Goal: Information Seeking & Learning: Learn about a topic

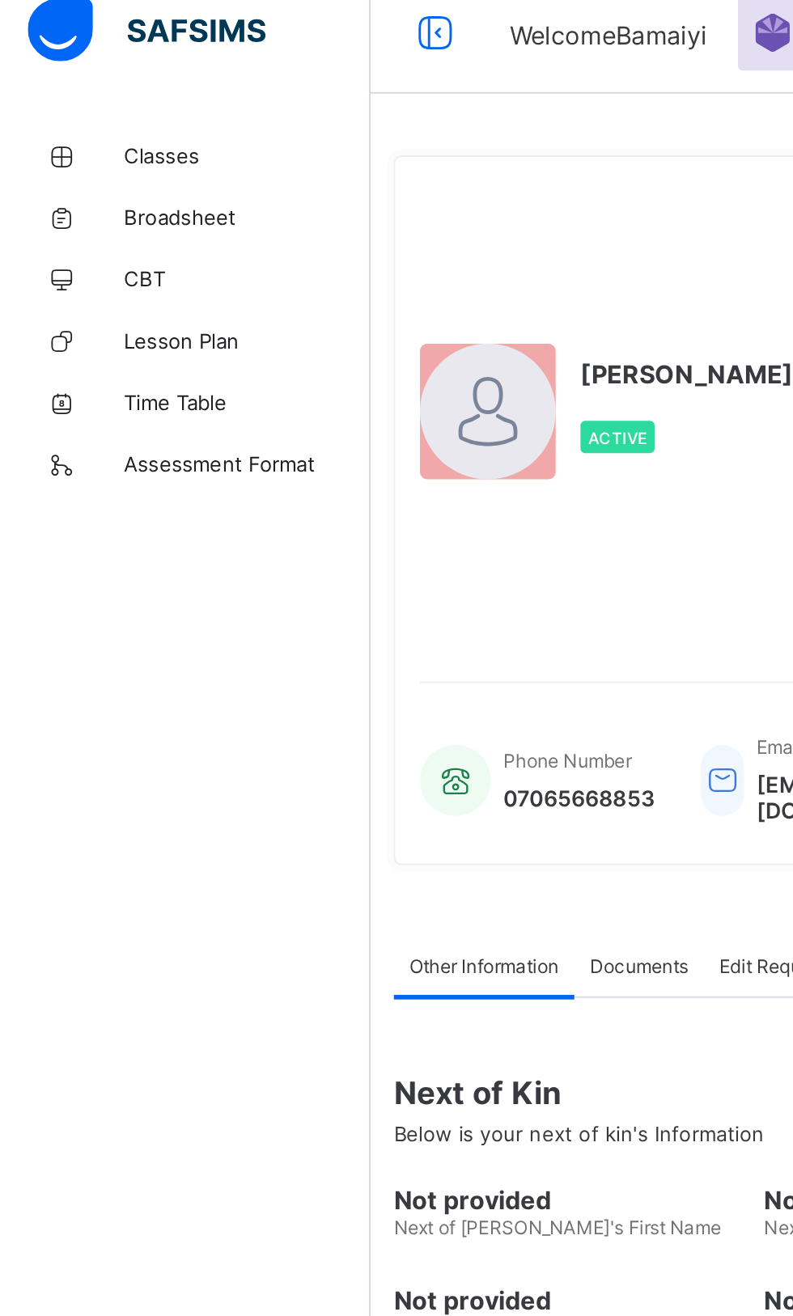
click at [93, 102] on span "Classes" at bounding box center [129, 97] width 129 height 13
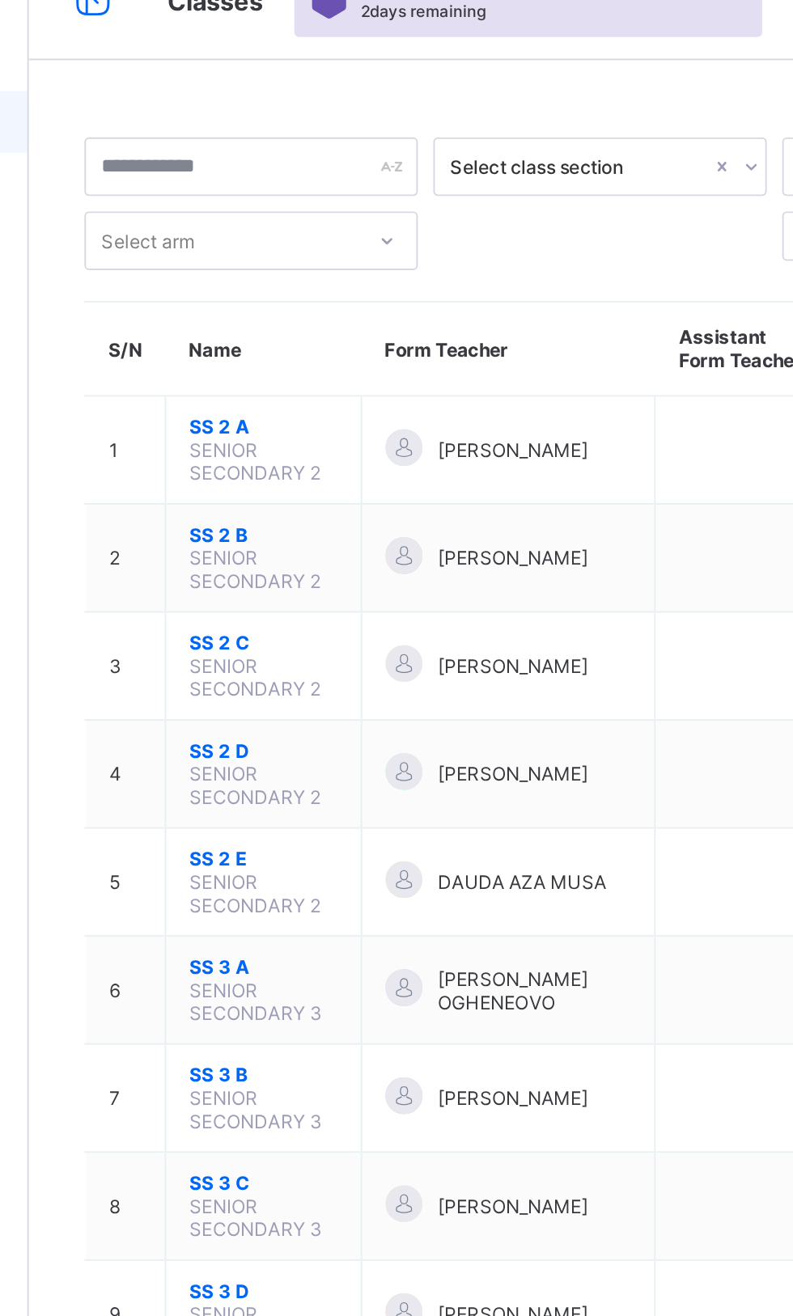
click at [291, 367] on span "SS 2 C" at bounding box center [317, 370] width 78 height 12
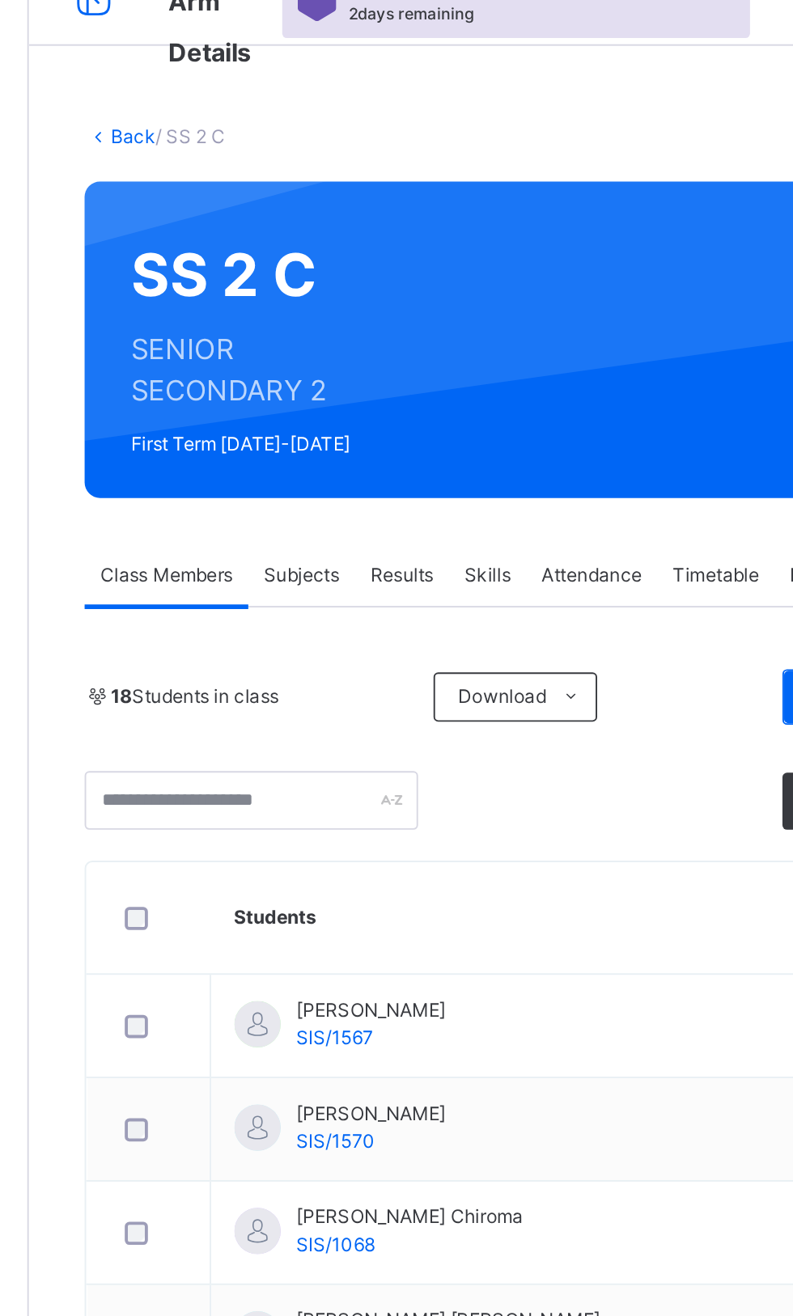
click at [328, 339] on span "Subjects" at bounding box center [337, 342] width 40 height 15
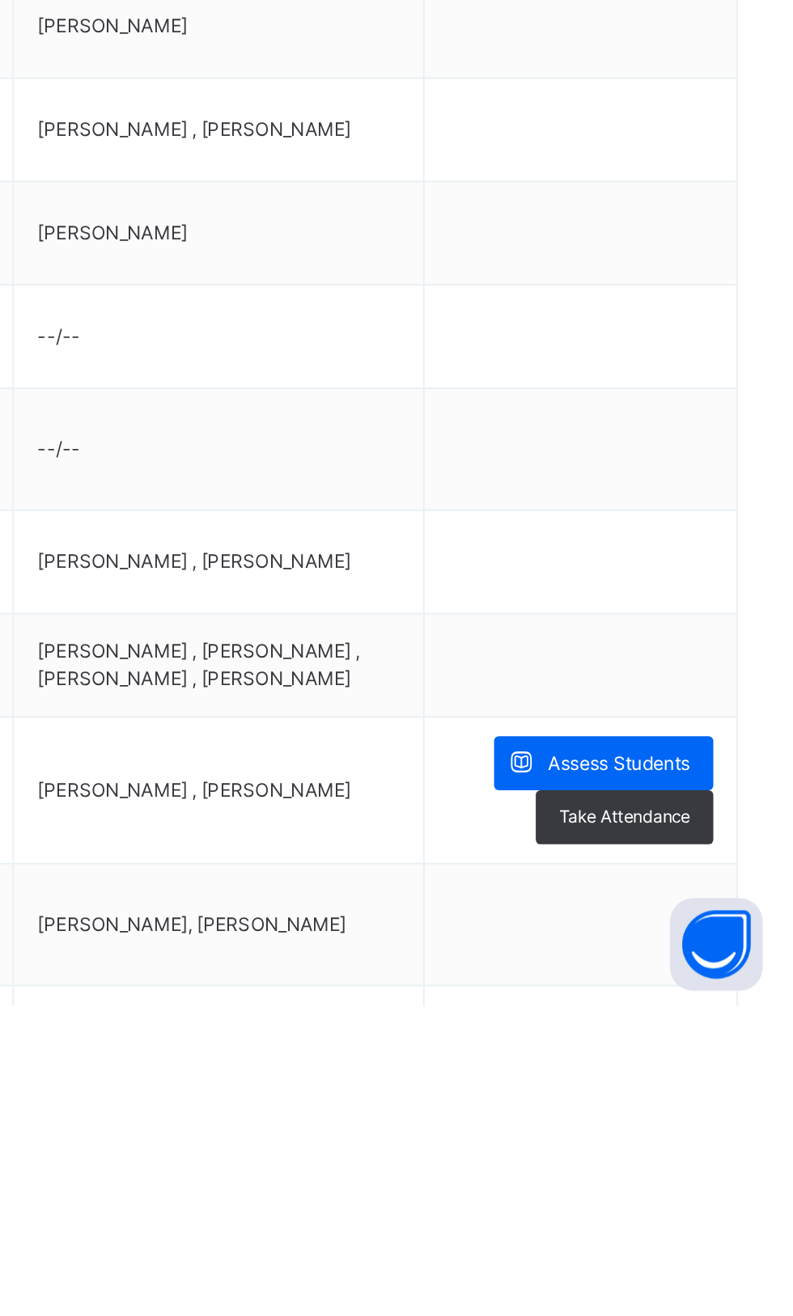
click at [665, 1199] on div "Assess Students" at bounding box center [693, 1189] width 115 height 28
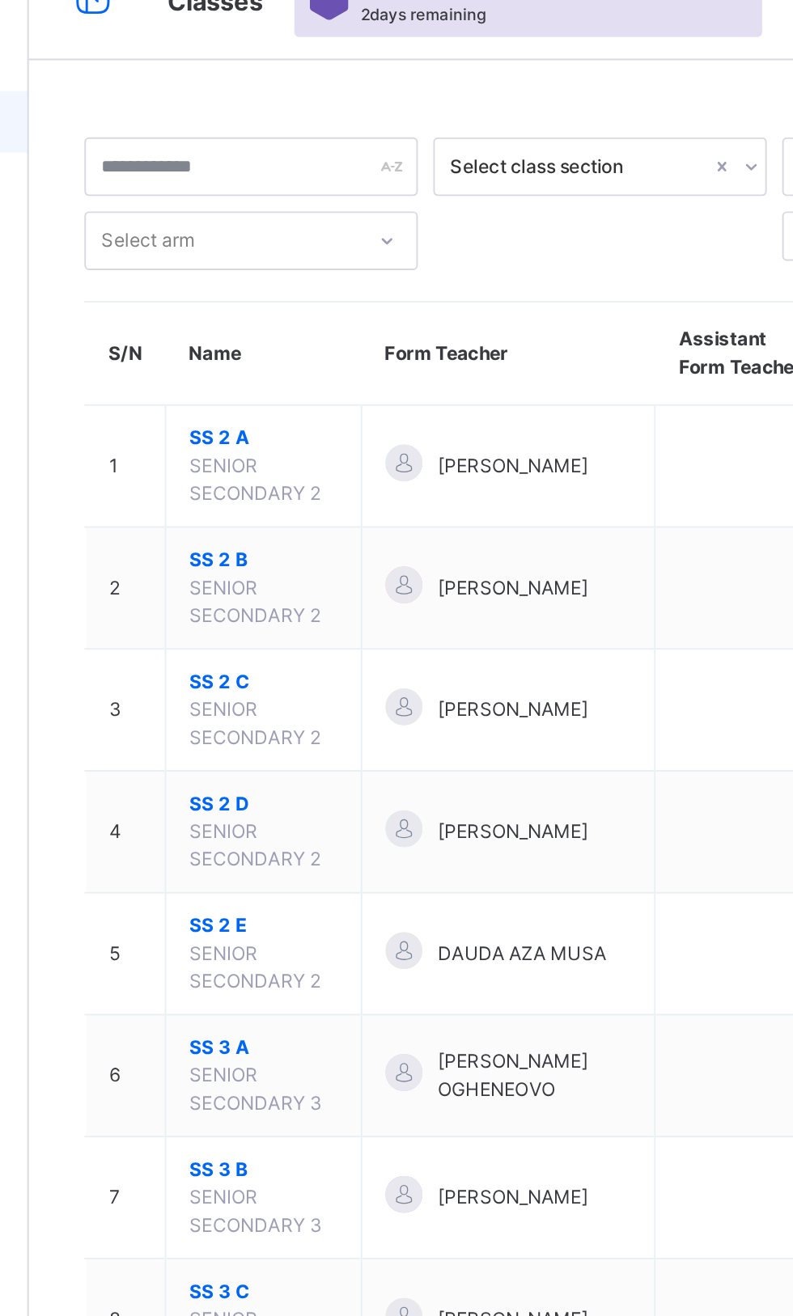
click at [293, 329] on span "SS 2 B" at bounding box center [317, 327] width 78 height 15
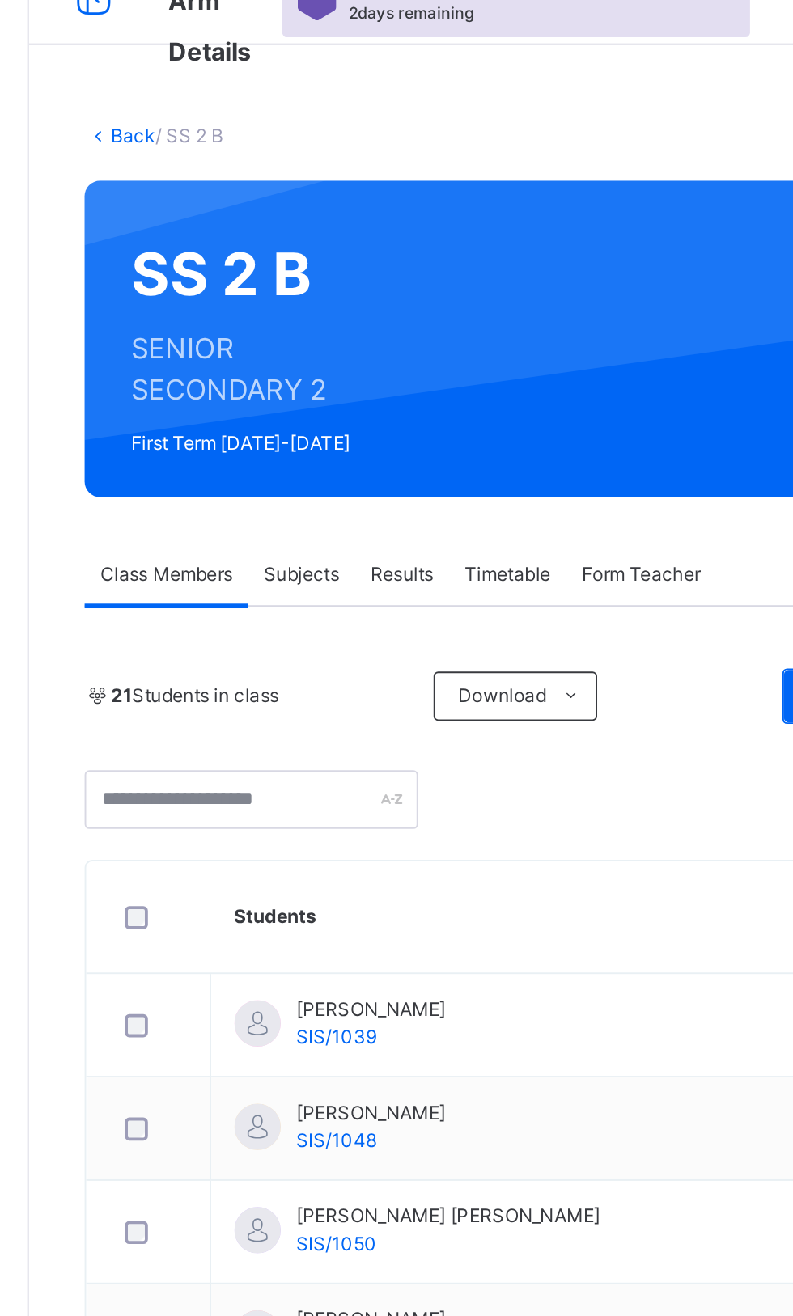
click at [330, 340] on span "Subjects" at bounding box center [337, 342] width 40 height 15
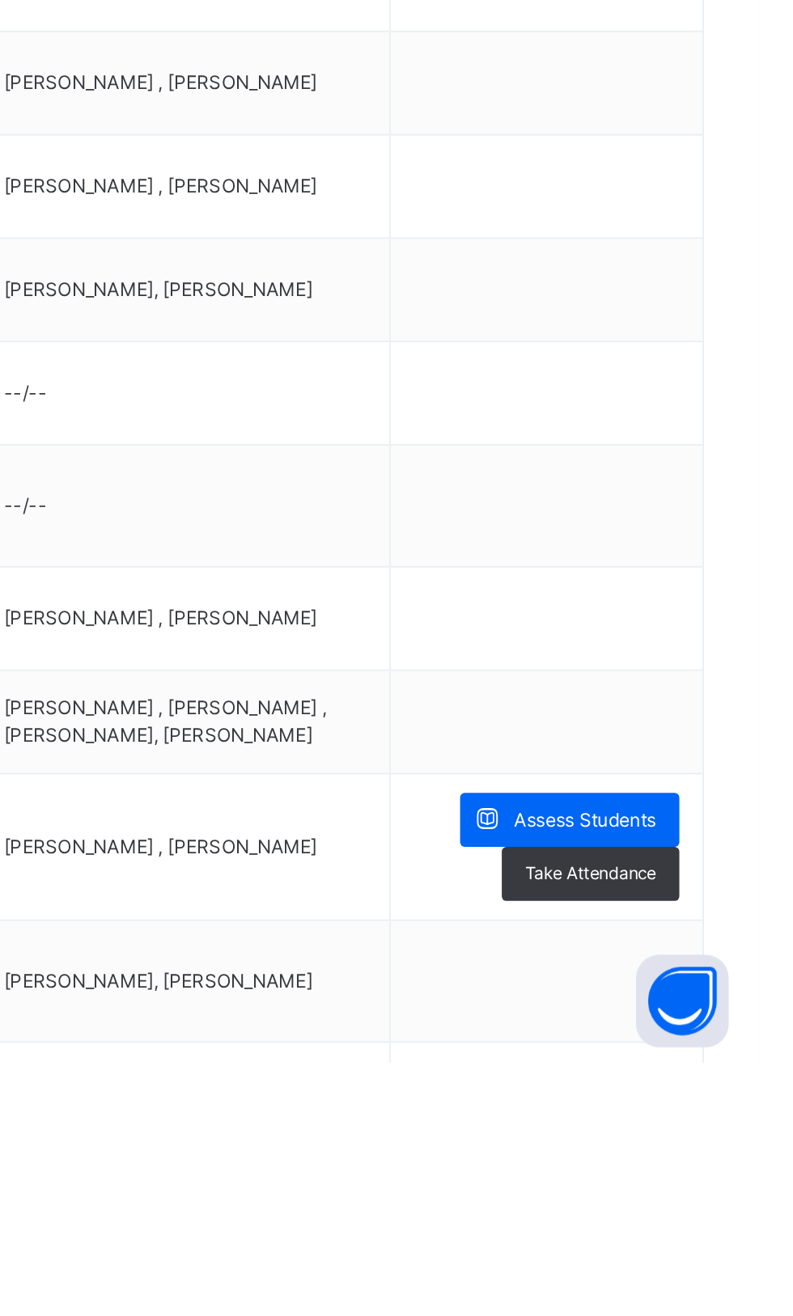
click at [658, 1203] on span at bounding box center [650, 1189] width 28 height 28
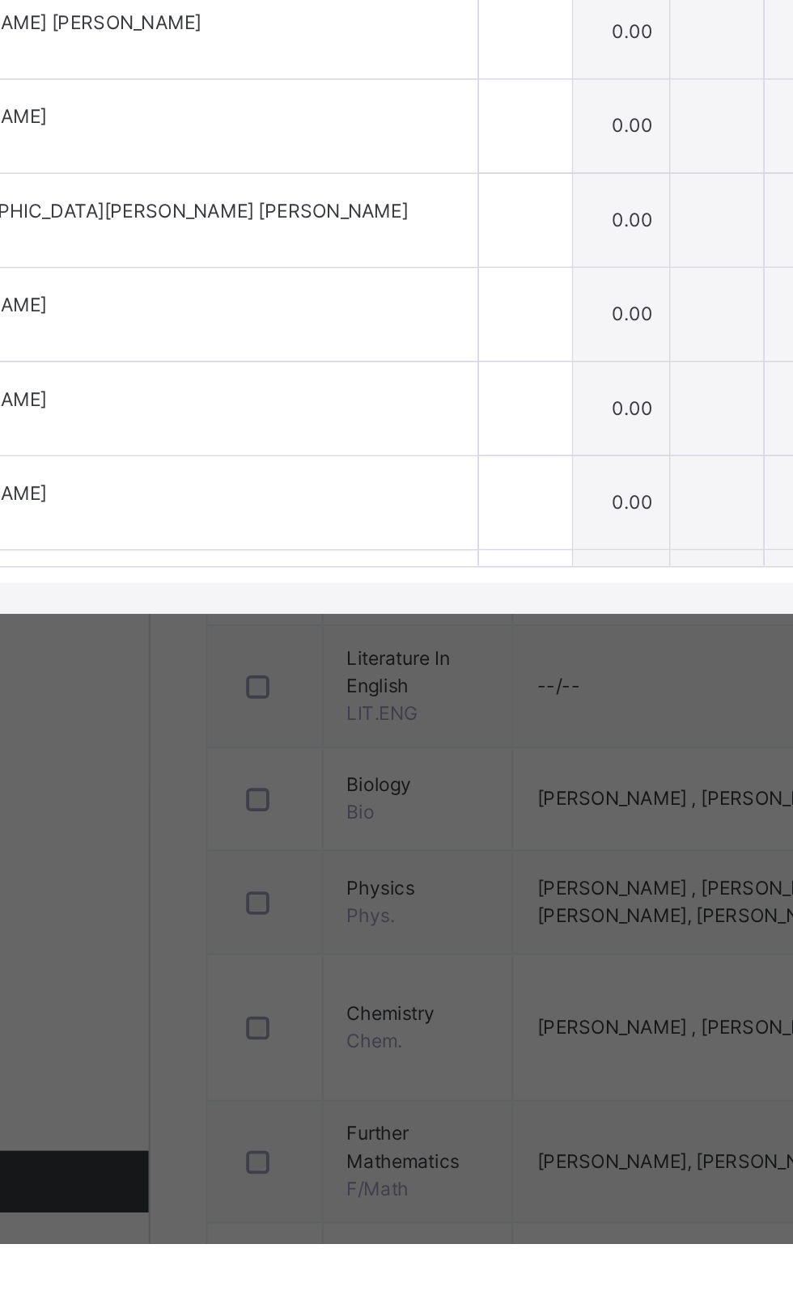
scroll to position [707, 0]
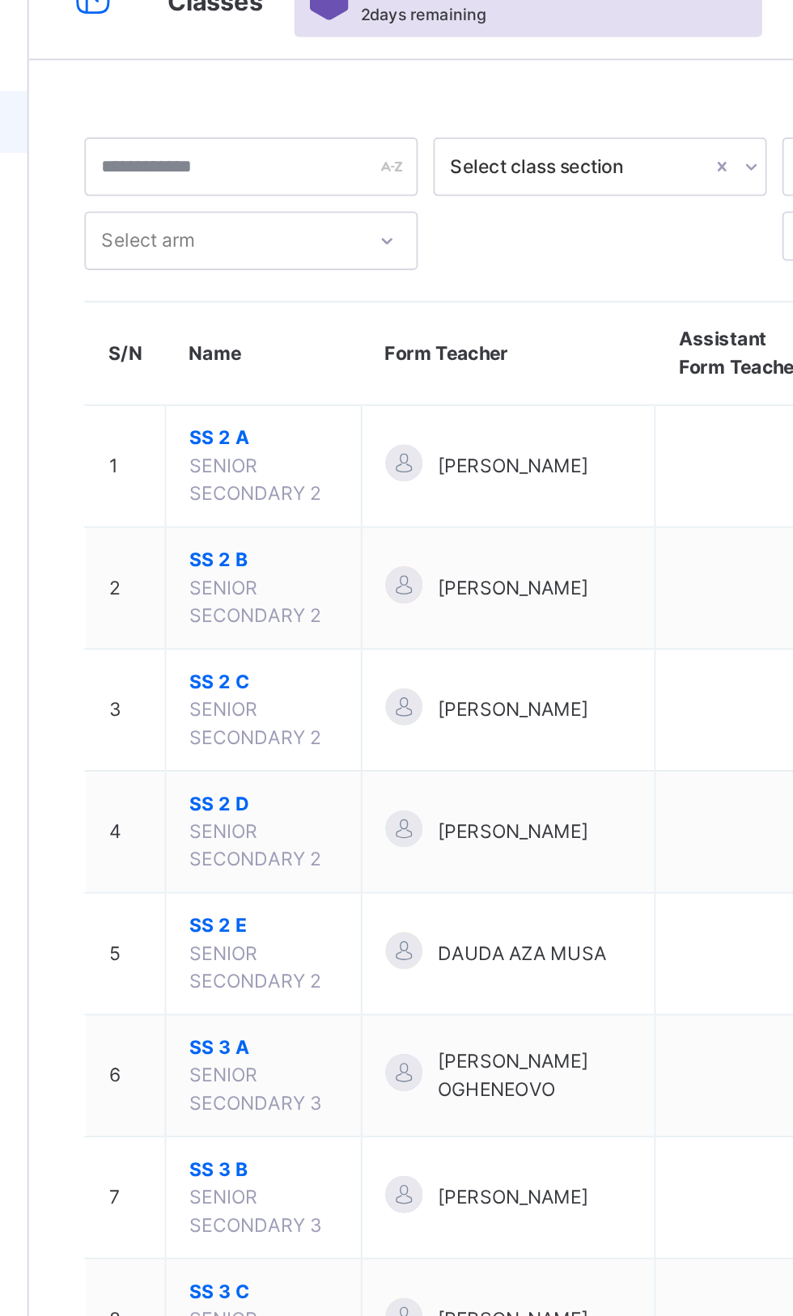
click at [280, 459] on span "SS 2 D" at bounding box center [317, 454] width 78 height 15
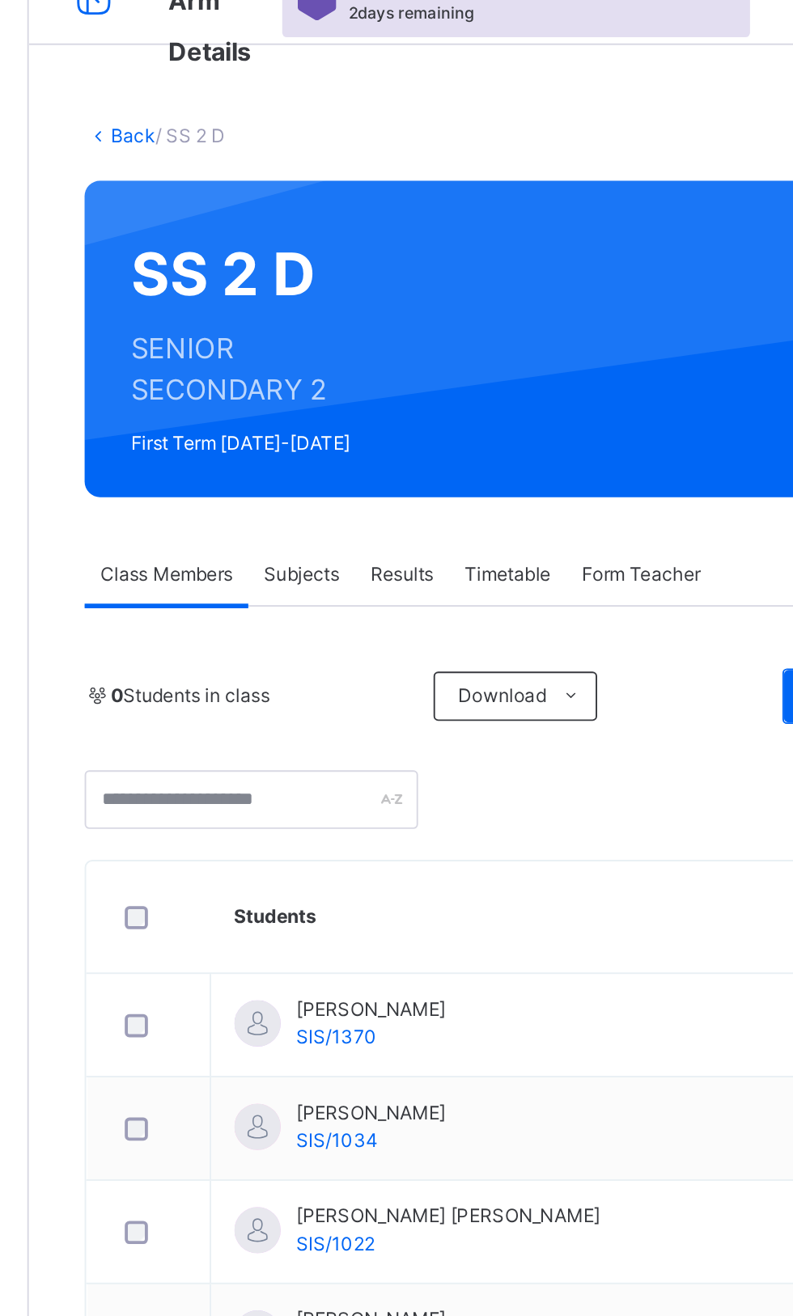
click at [336, 332] on div "Subjects" at bounding box center [337, 342] width 56 height 32
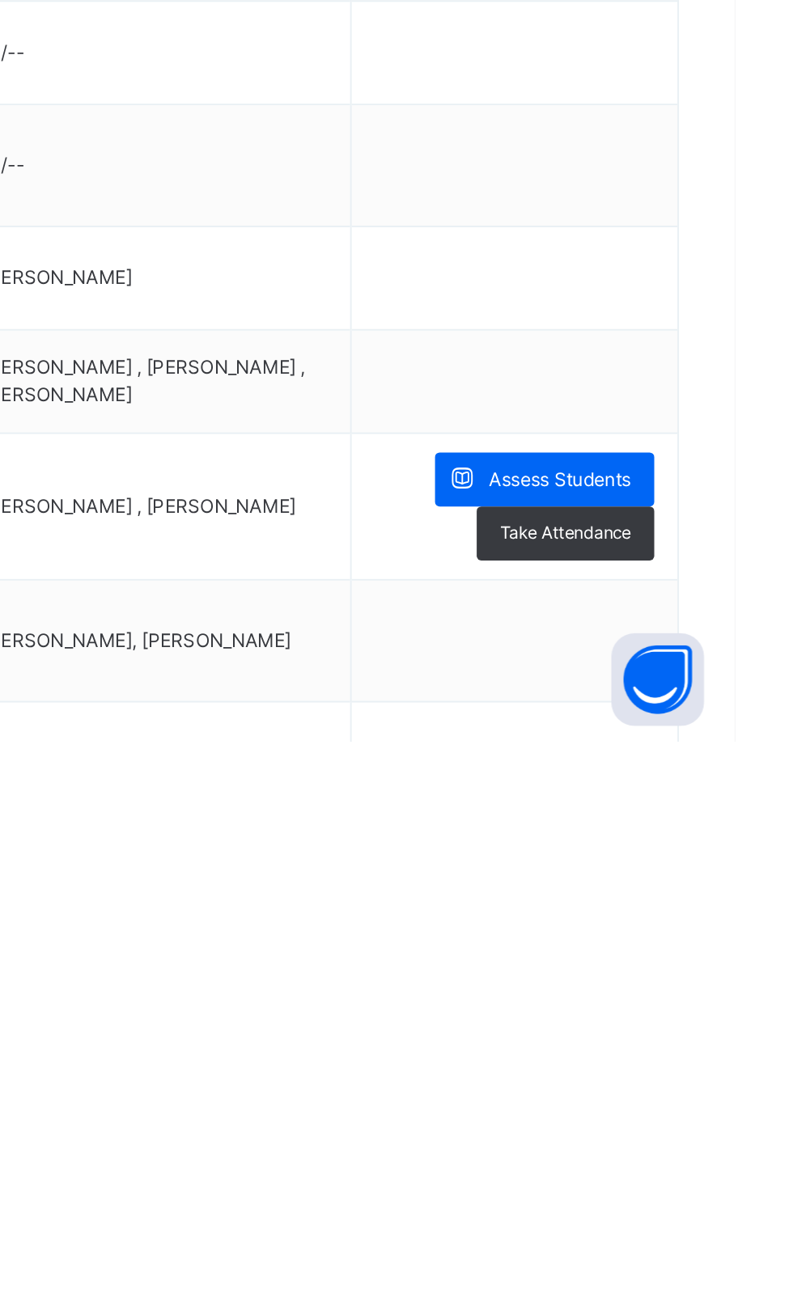
click at [648, 1188] on icon at bounding box center [650, 1179] width 17 height 19
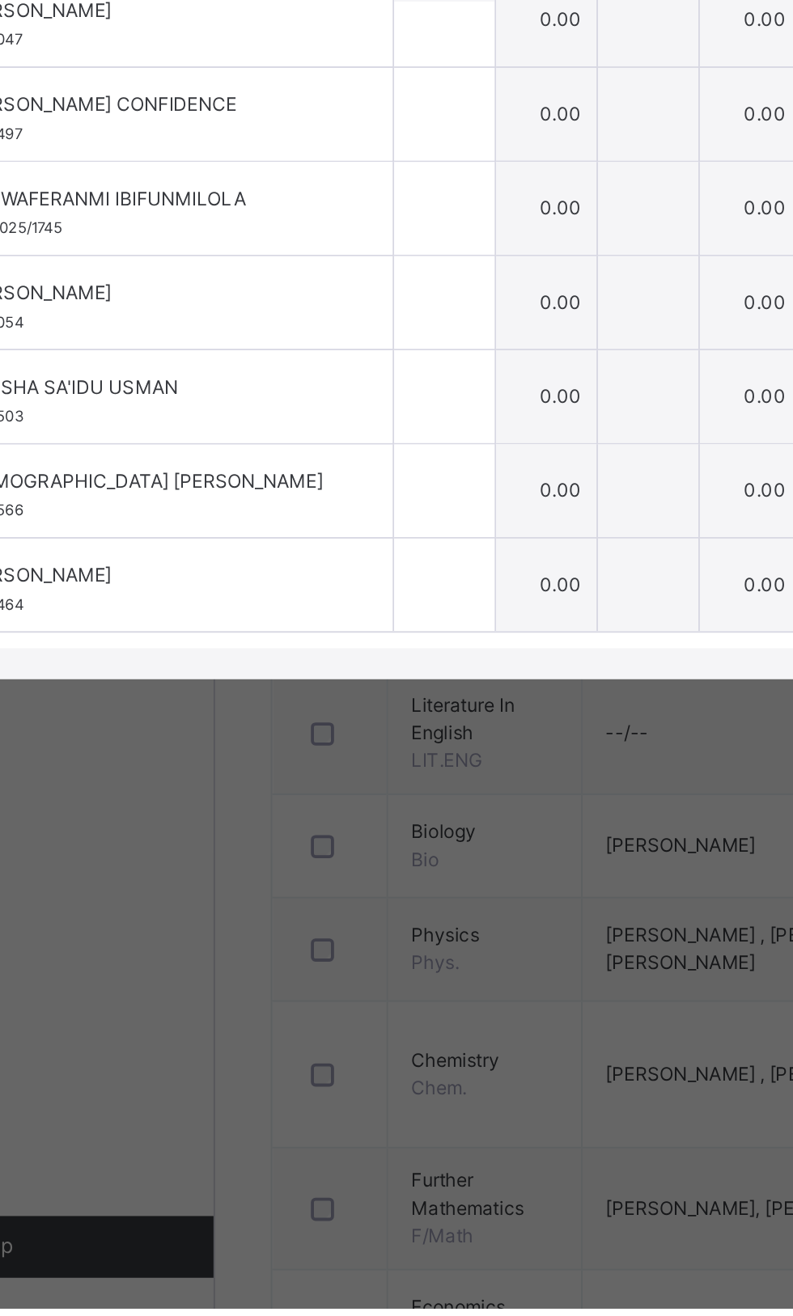
scroll to position [707, 0]
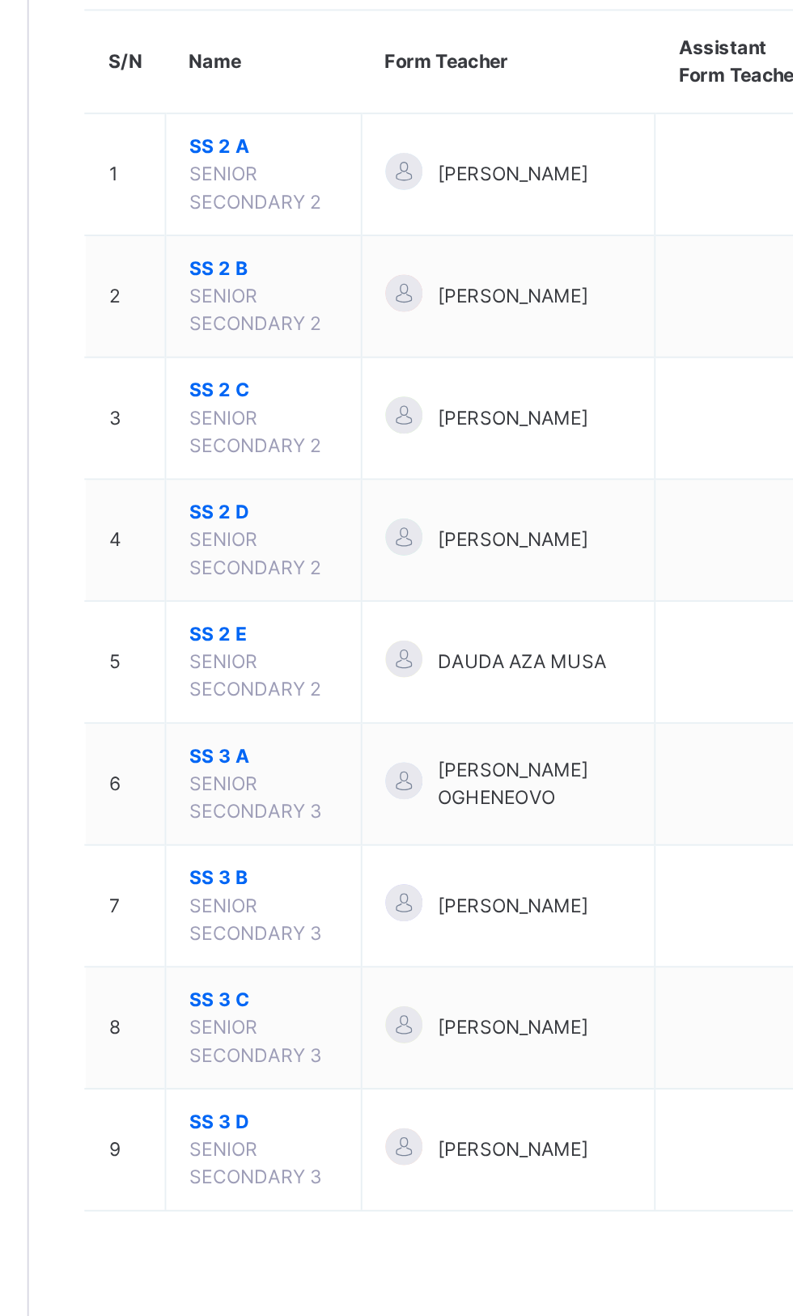
click at [276, 548] on td "SS 2 E SENIOR SECONDARY 2" at bounding box center [317, 534] width 103 height 64
